Goal: Task Accomplishment & Management: Complete application form

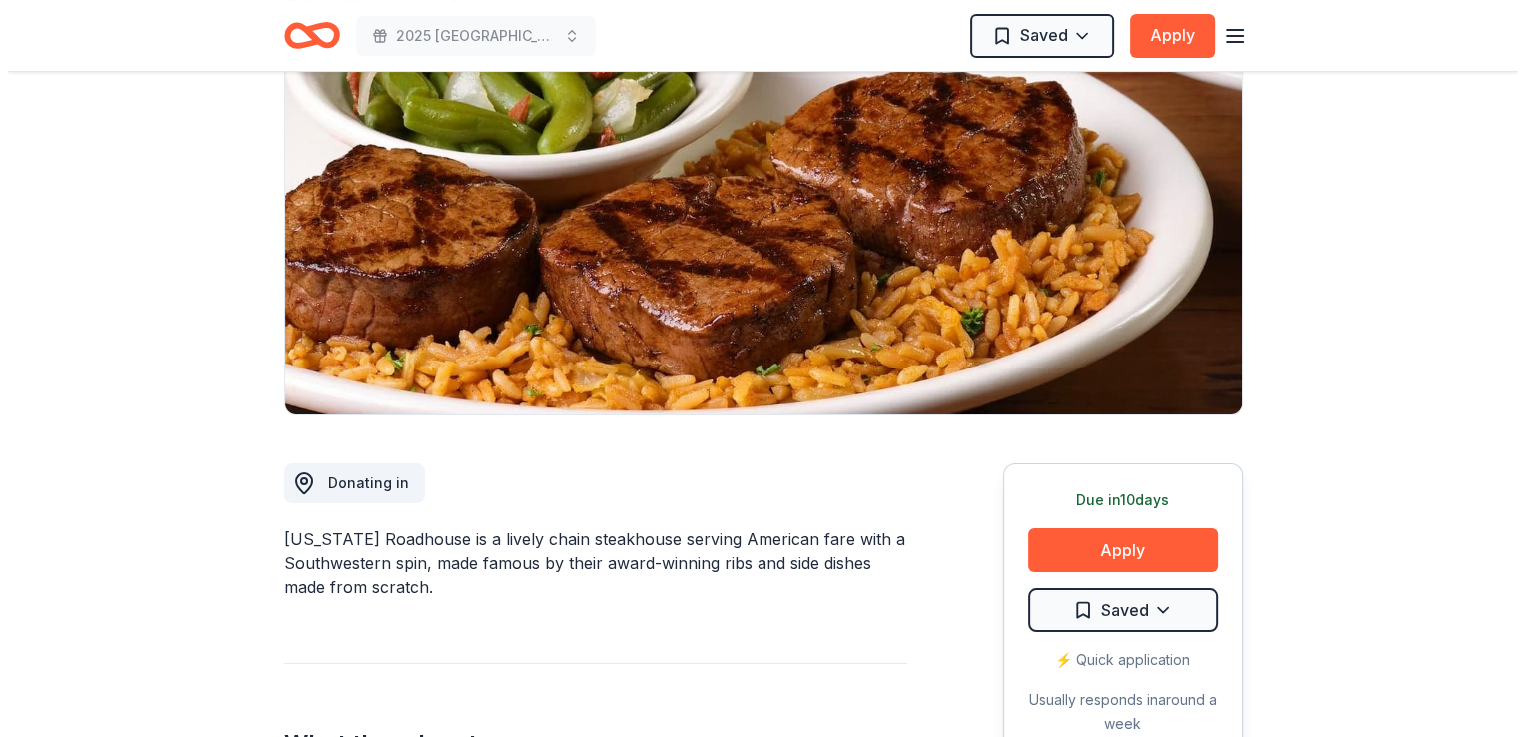
scroll to position [200, 0]
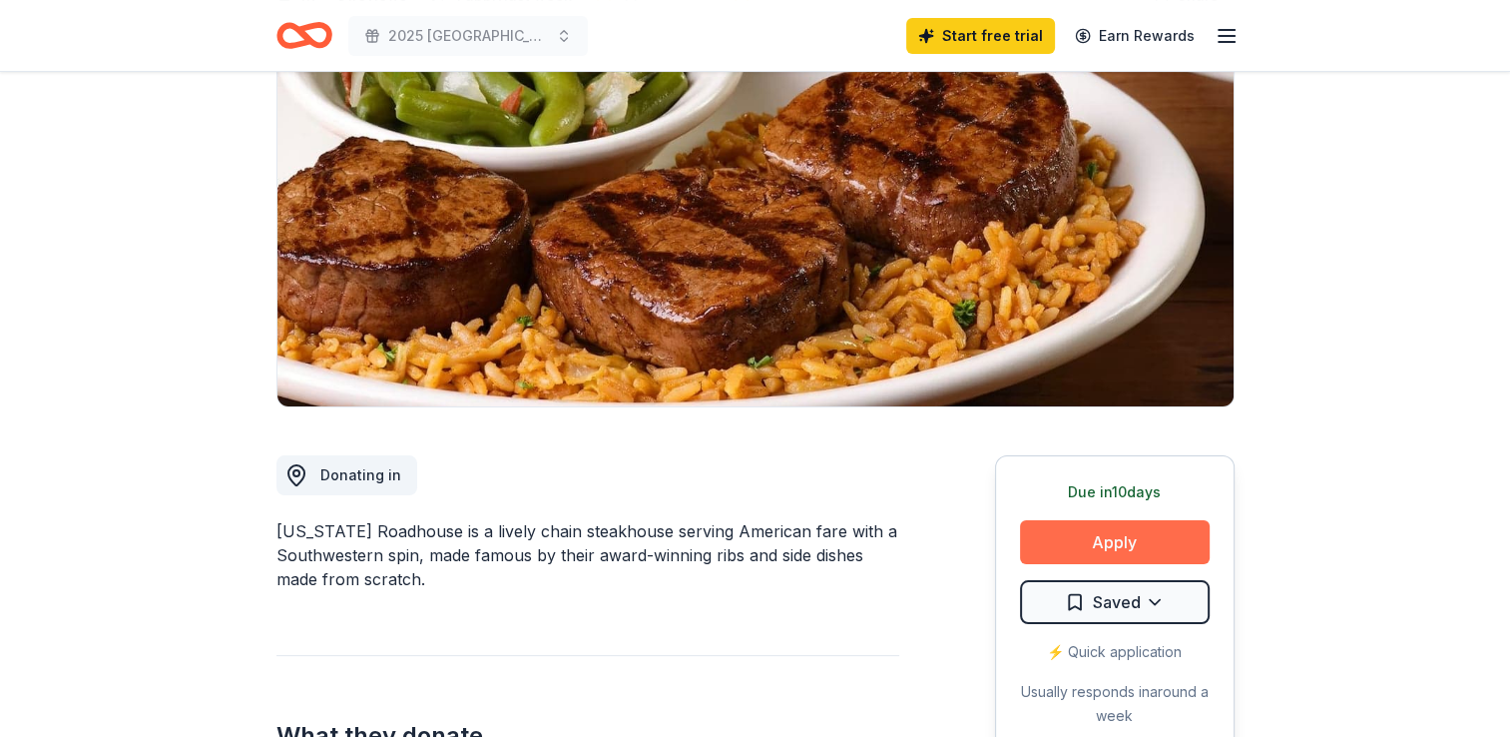
click at [1116, 530] on button "Apply" at bounding box center [1115, 542] width 190 height 44
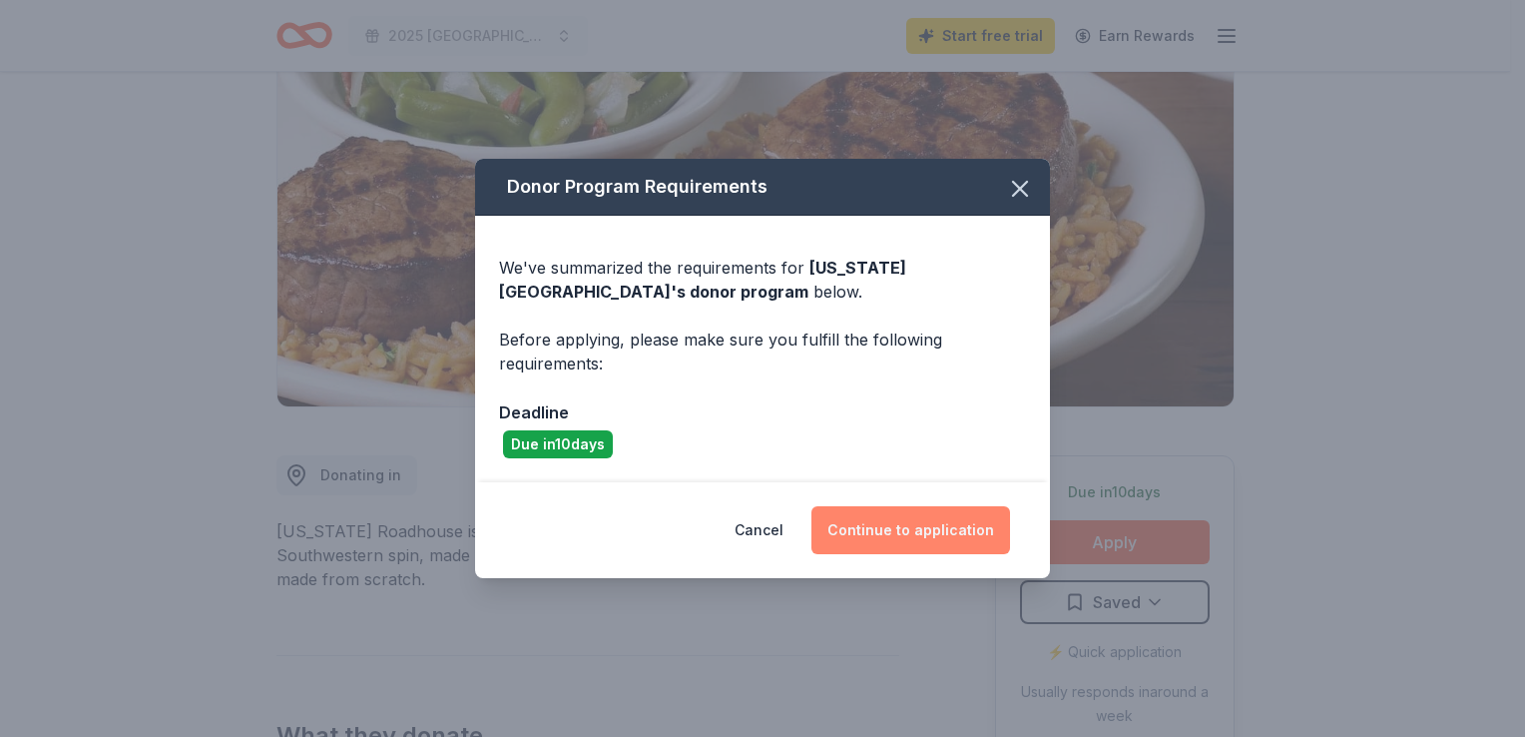
click at [945, 529] on button "Continue to application" at bounding box center [911, 530] width 199 height 48
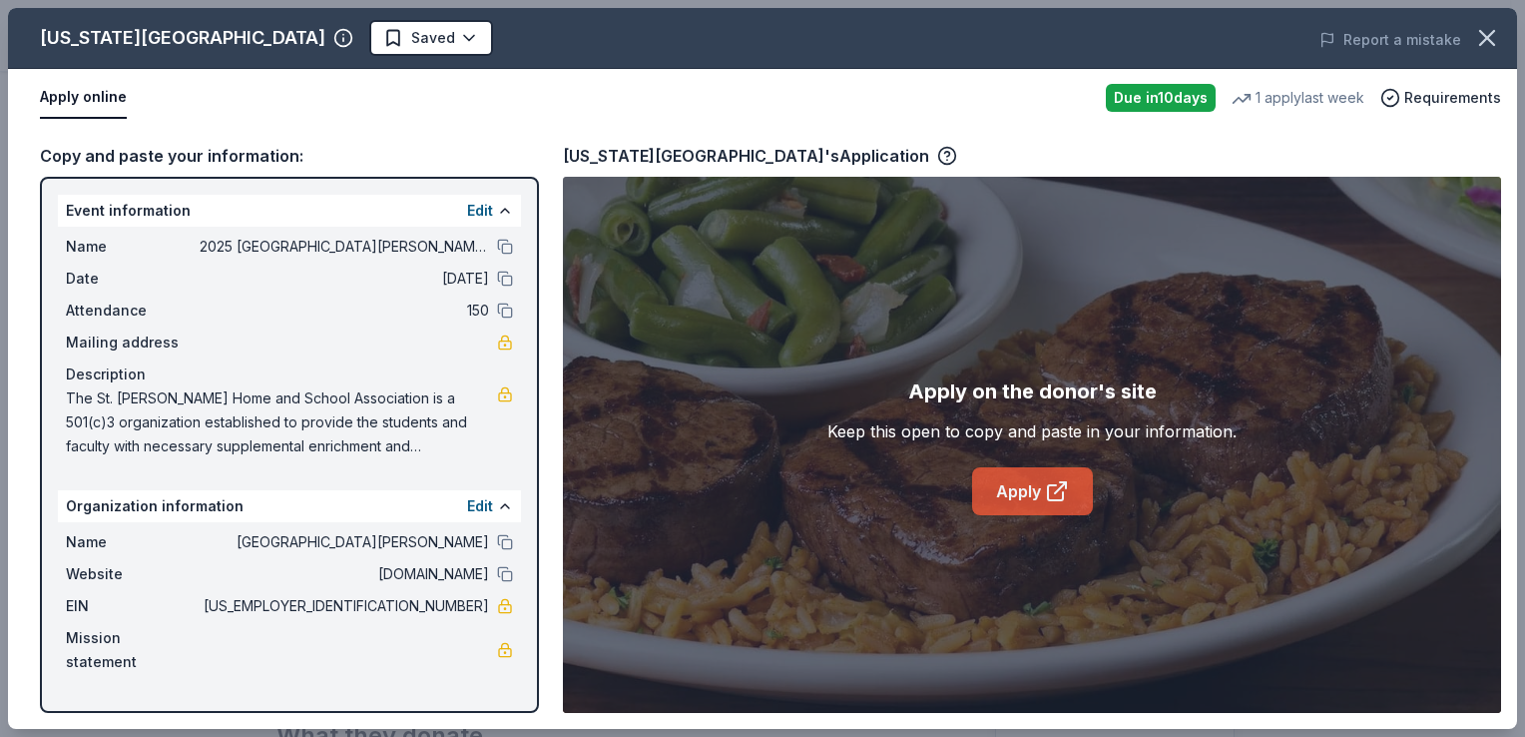
click at [1008, 492] on link "Apply" at bounding box center [1032, 491] width 121 height 48
click at [1007, 489] on link "Apply" at bounding box center [1032, 491] width 121 height 48
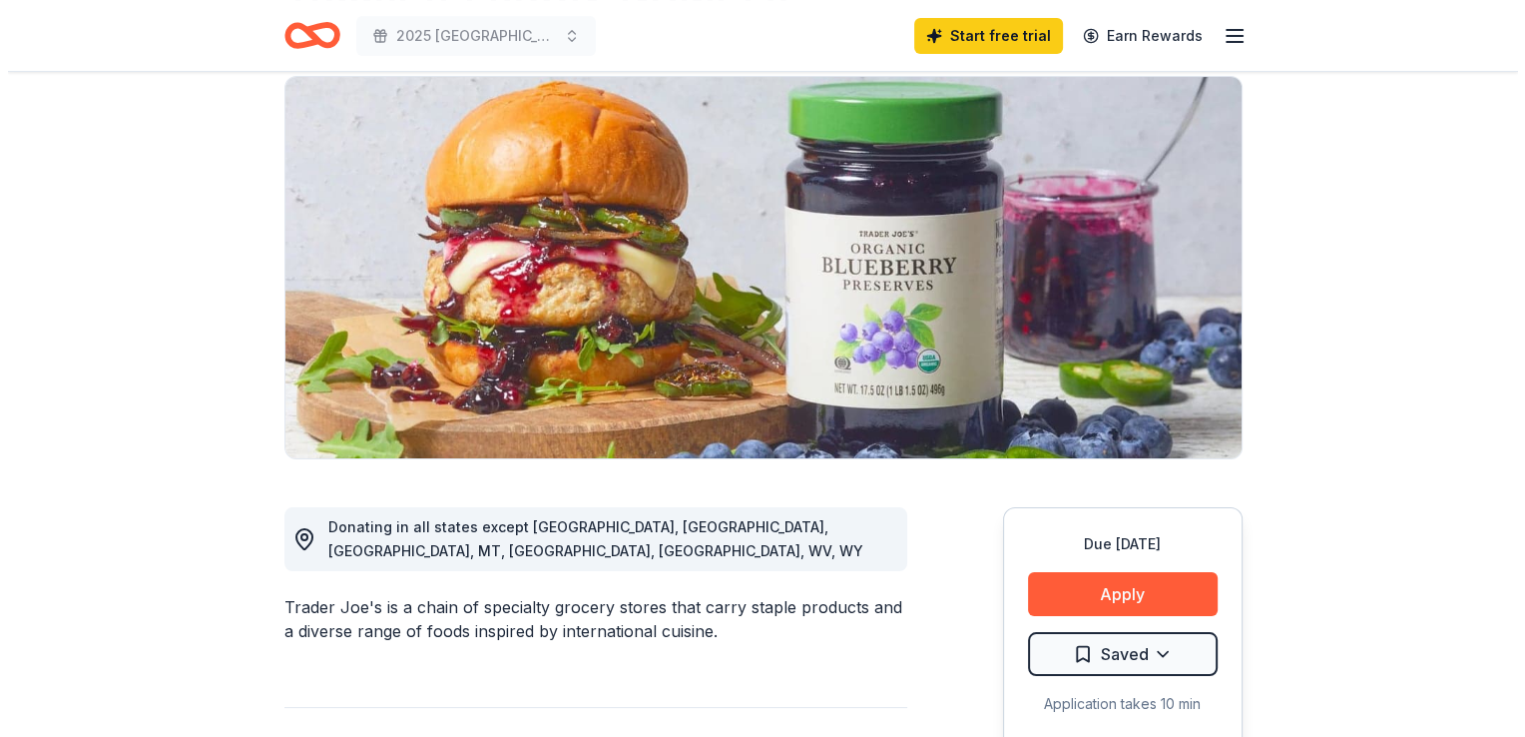
scroll to position [299, 0]
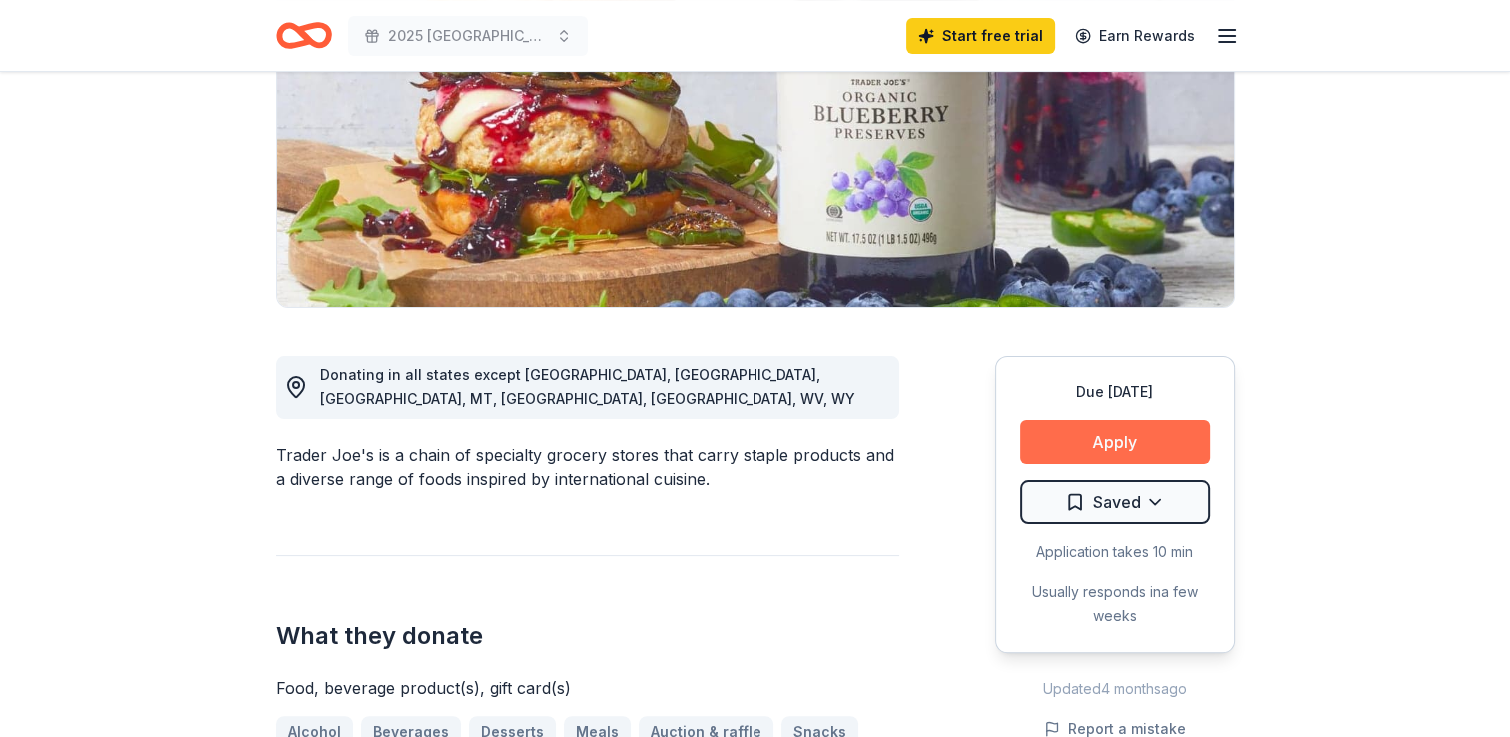
click at [1109, 444] on button "Apply" at bounding box center [1115, 442] width 190 height 44
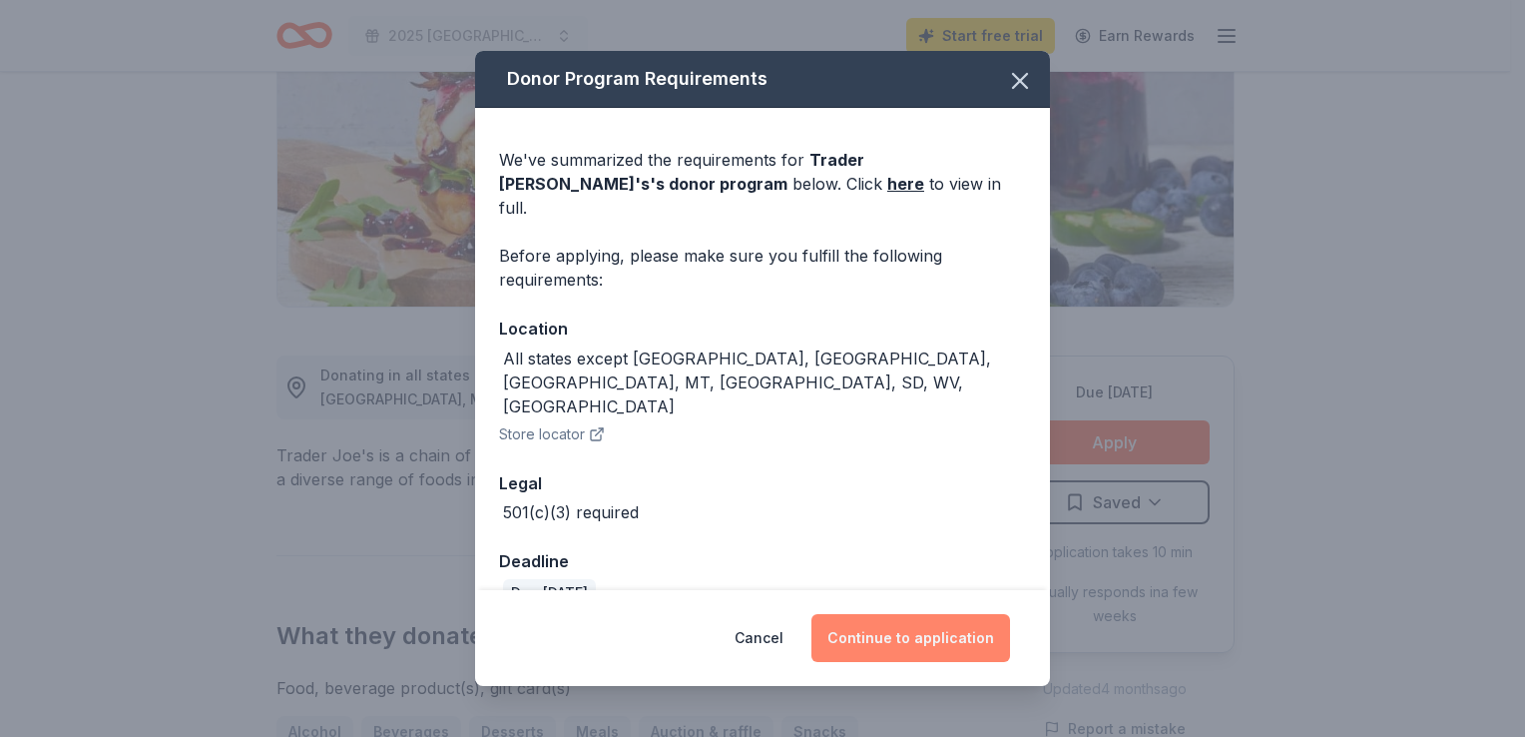
click at [914, 618] on button "Continue to application" at bounding box center [911, 638] width 199 height 48
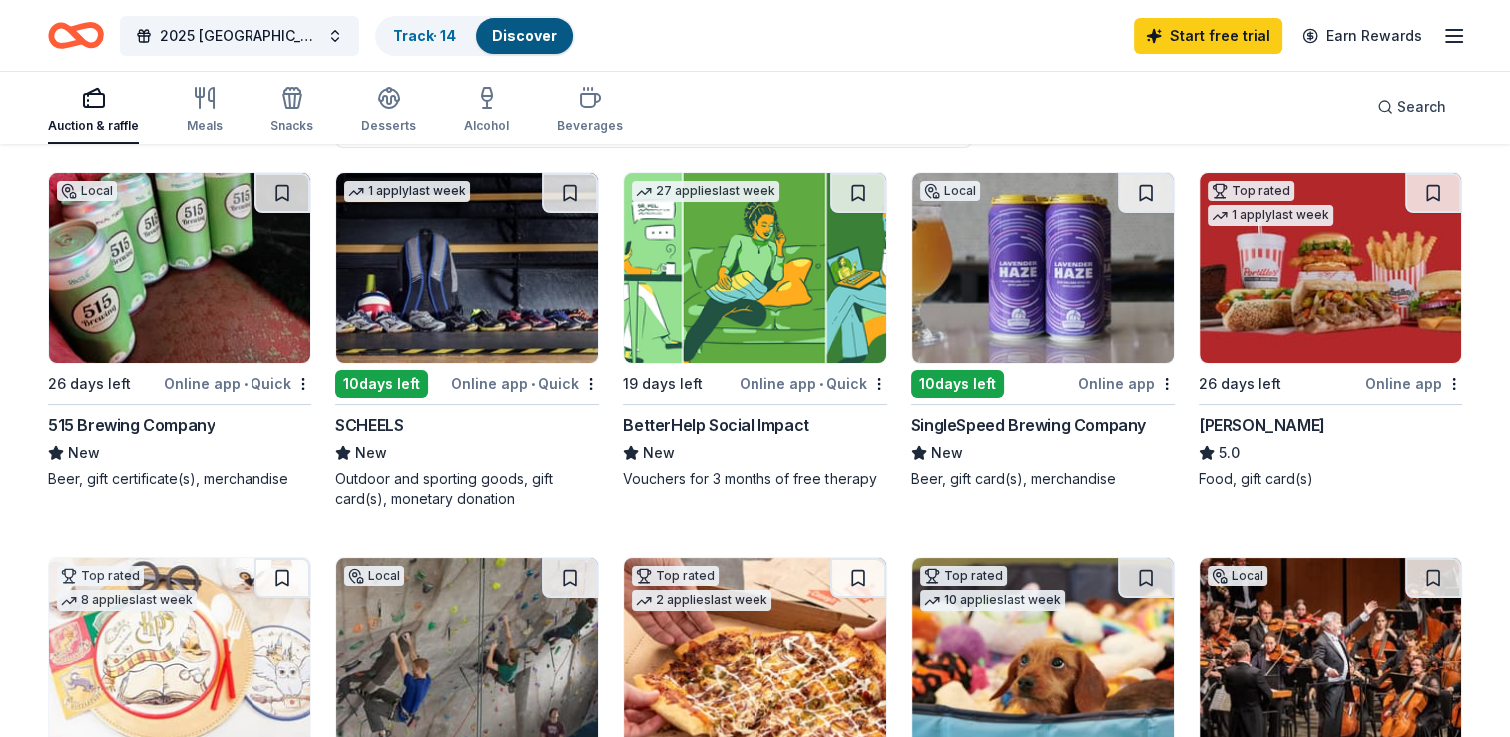
scroll to position [200, 0]
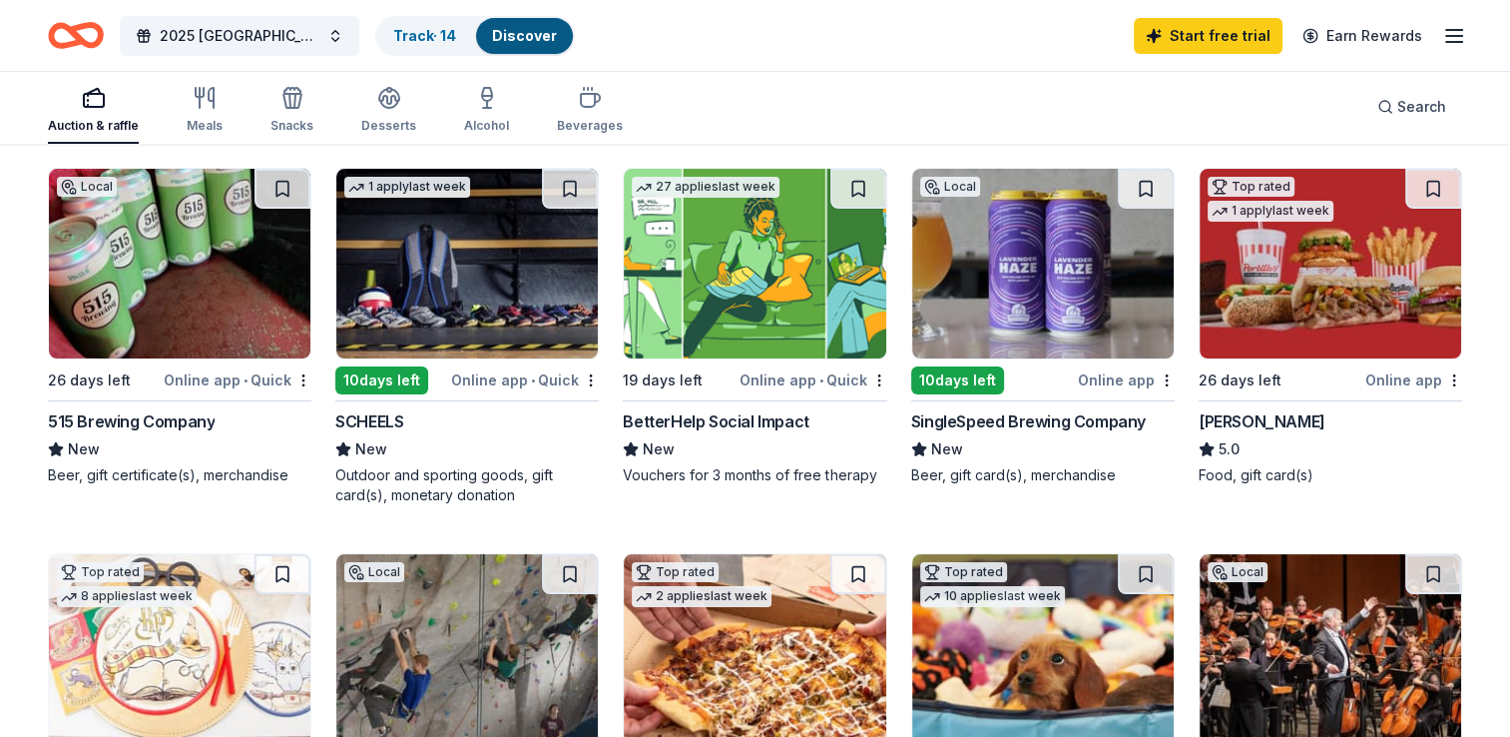
click at [379, 386] on div "10 days left" at bounding box center [381, 380] width 93 height 28
click at [451, 316] on img at bounding box center [467, 264] width 262 height 190
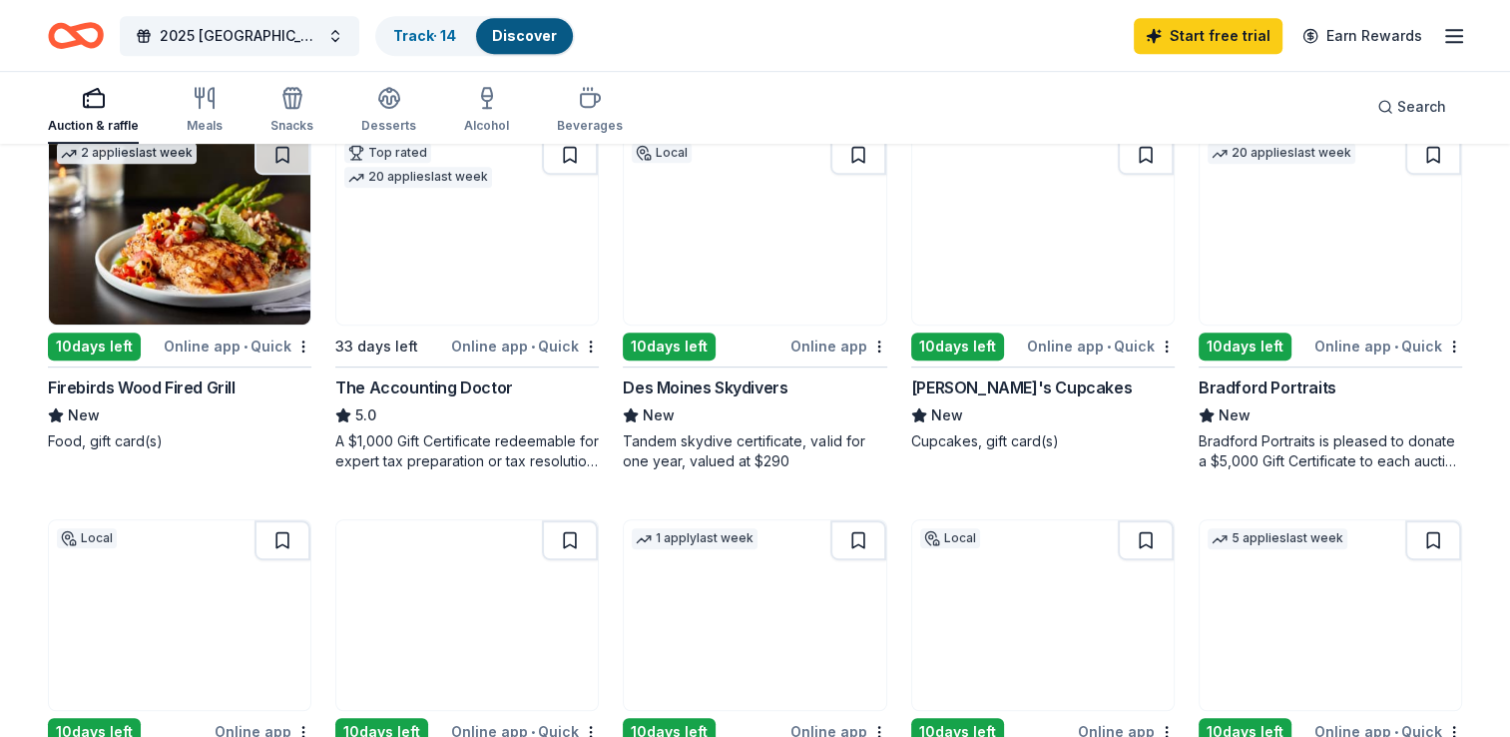
scroll to position [1098, 0]
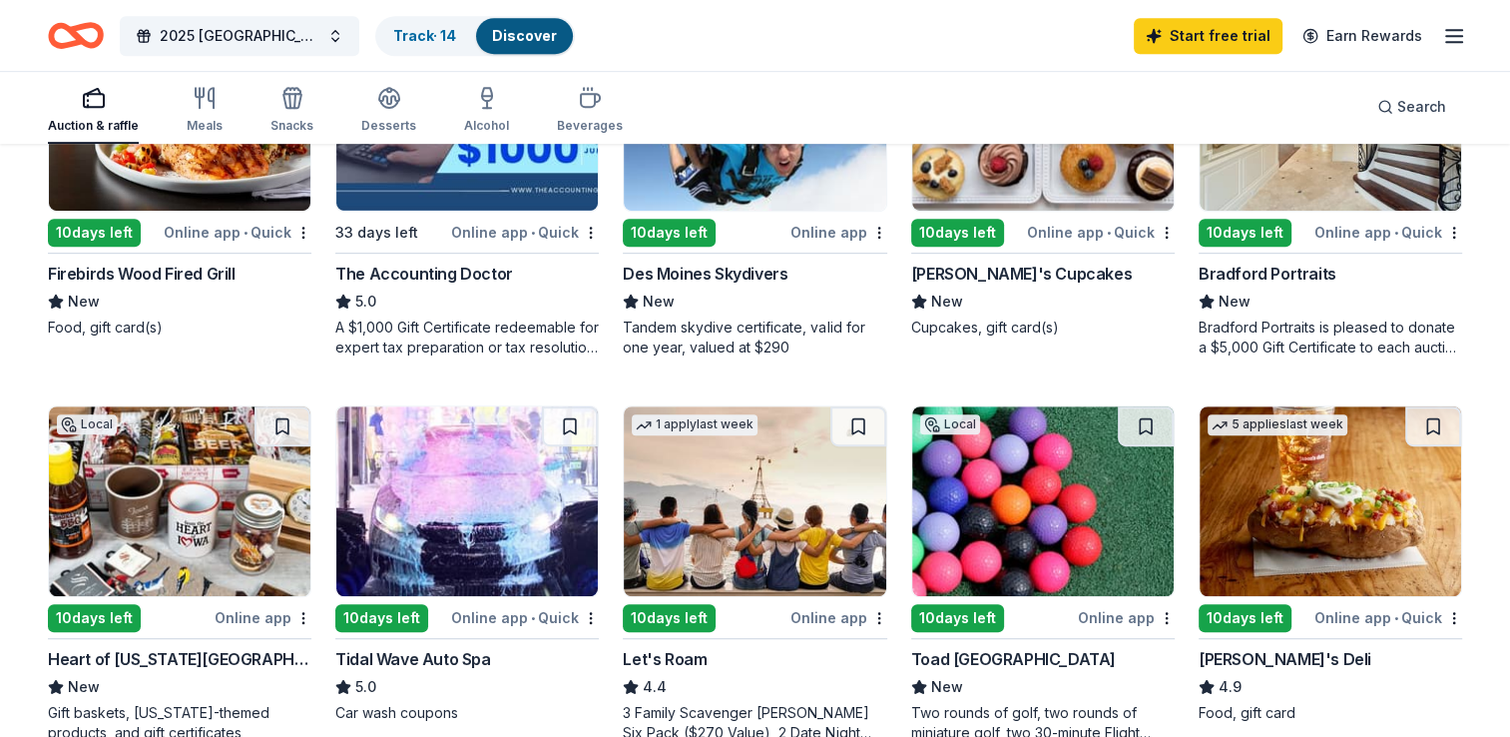
click at [1314, 271] on div "Bradford Portraits" at bounding box center [1268, 274] width 138 height 24
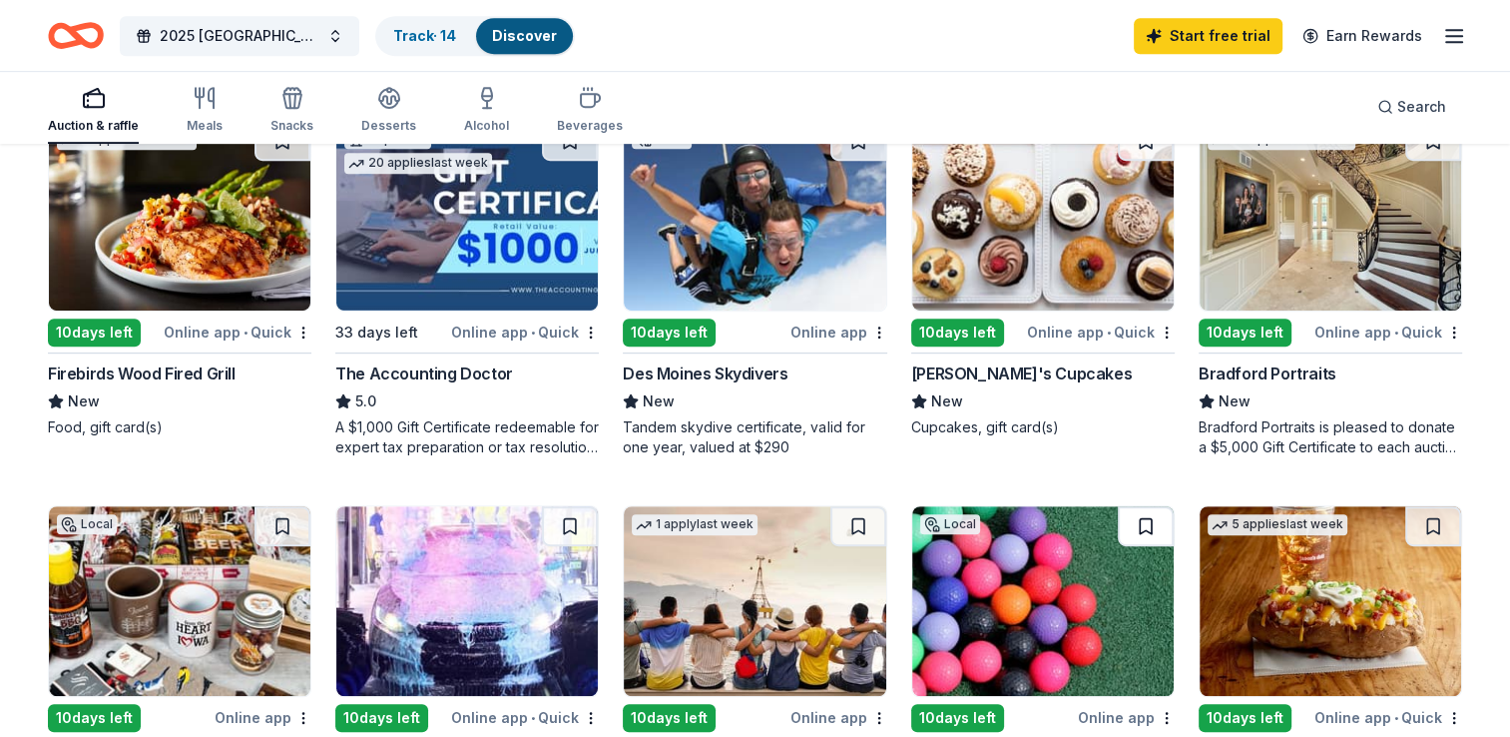
scroll to position [1298, 0]
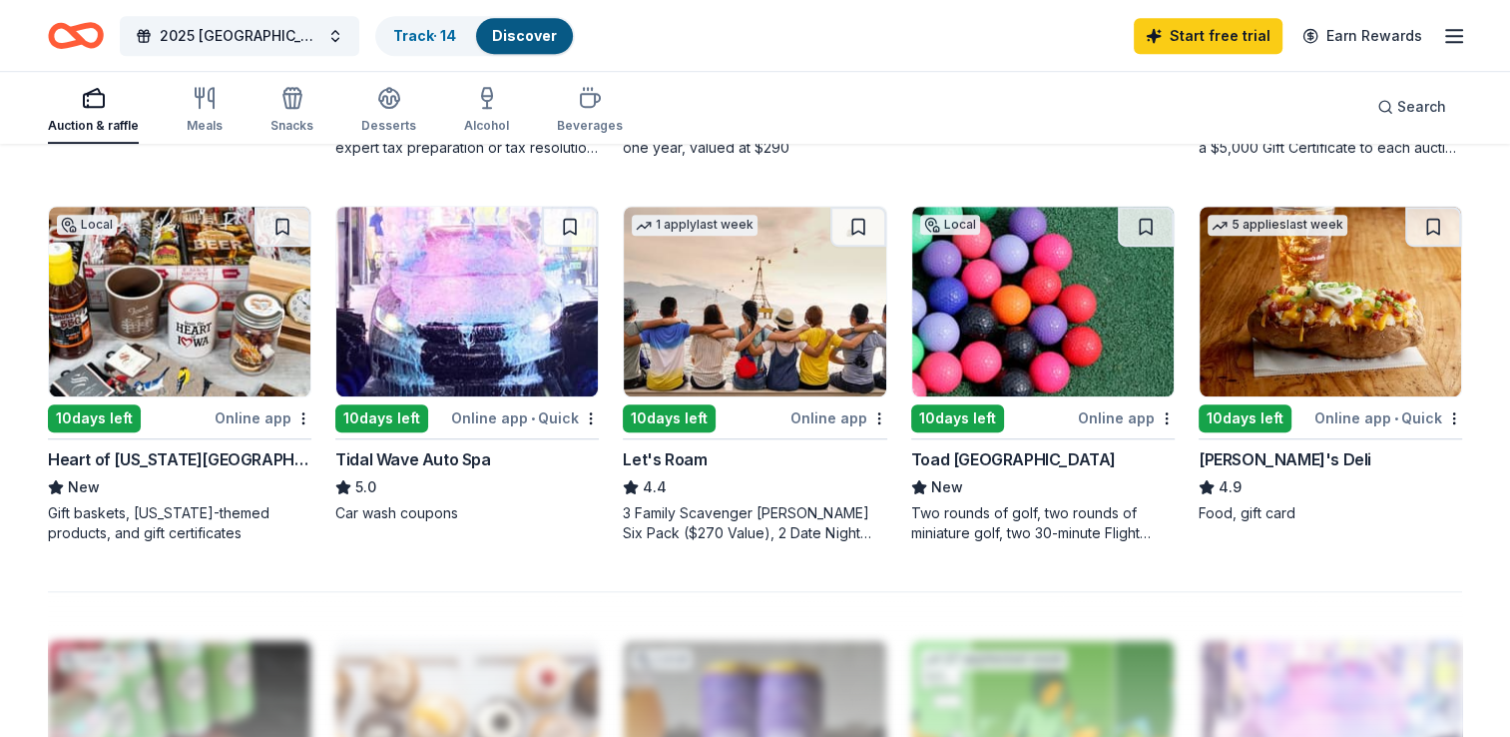
click at [1292, 333] on img at bounding box center [1331, 302] width 262 height 190
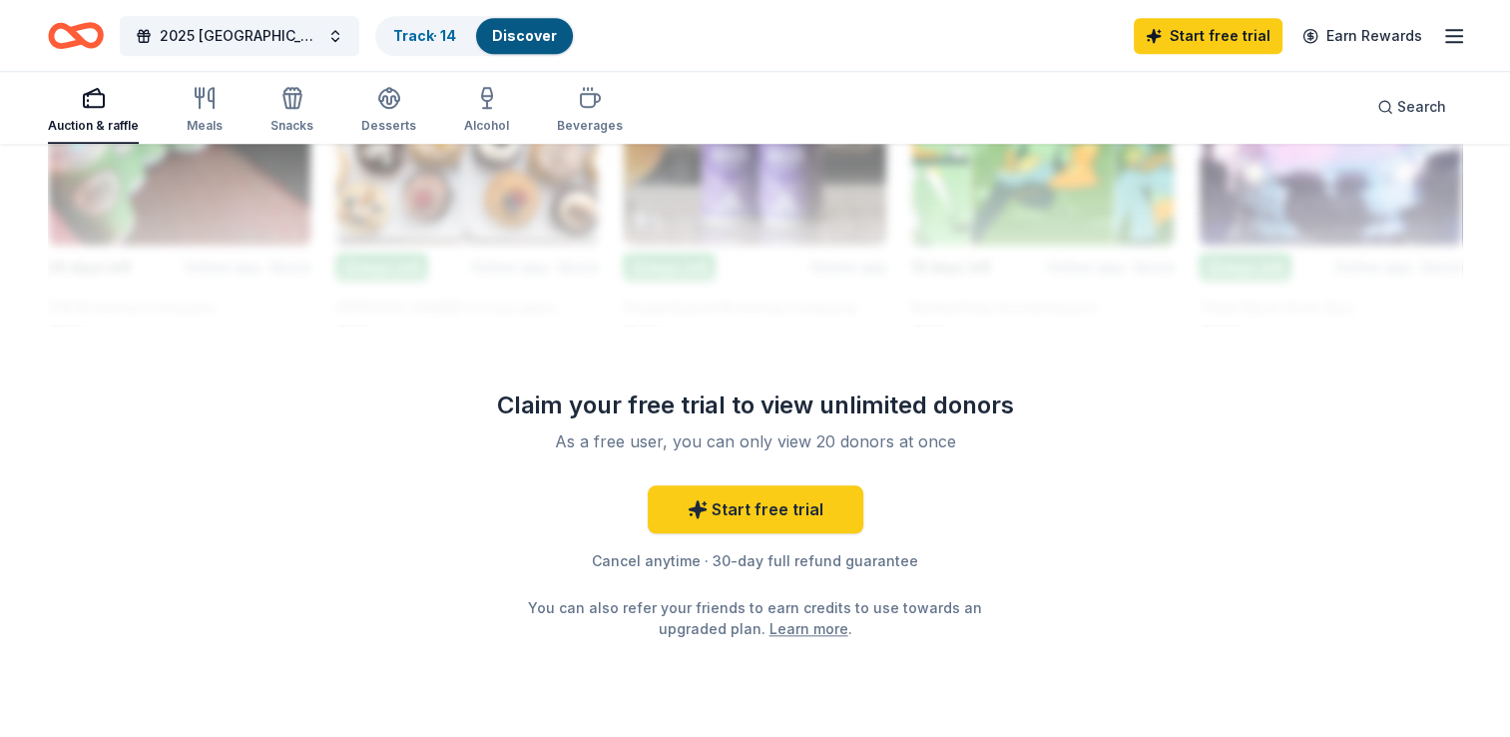
scroll to position [1897, 0]
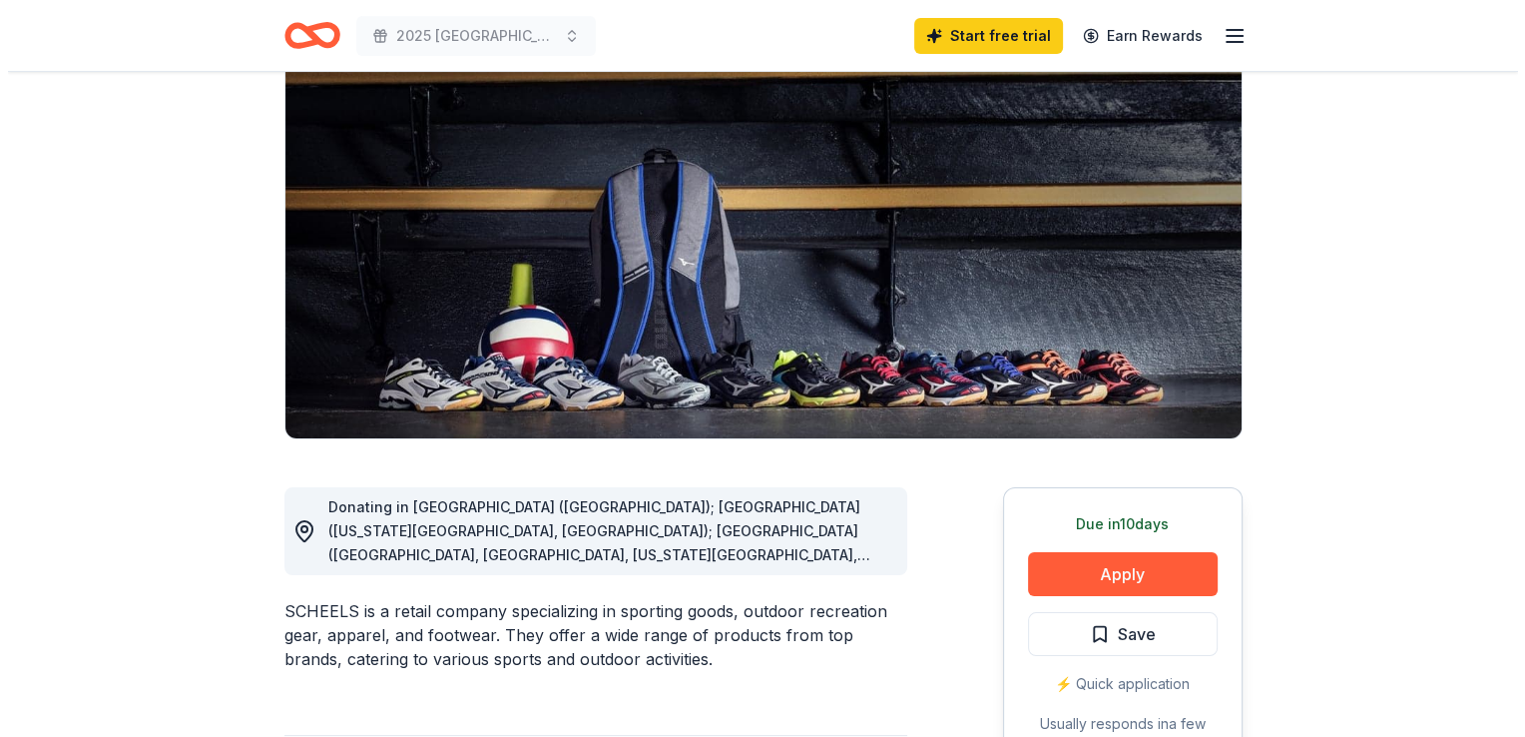
scroll to position [299, 0]
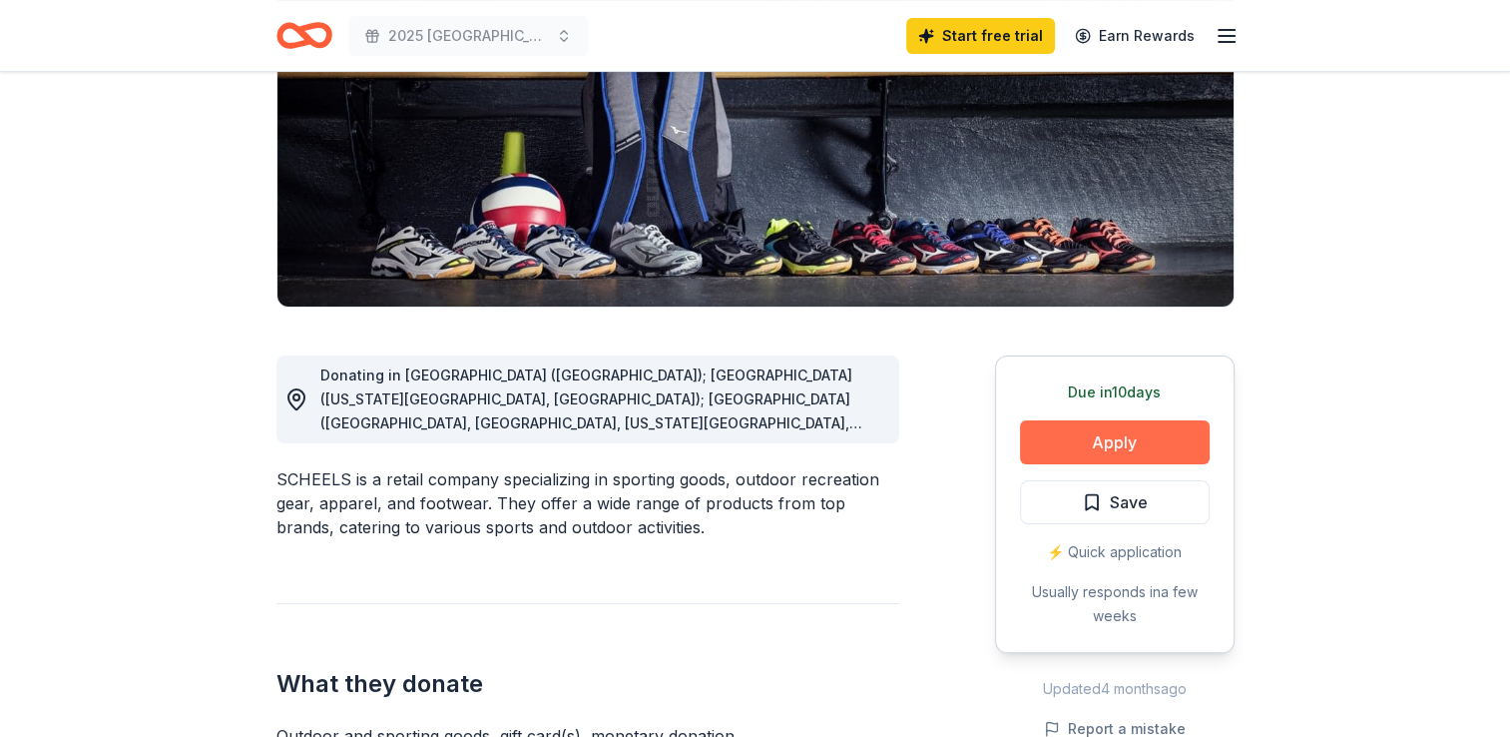
click at [1067, 440] on button "Apply" at bounding box center [1115, 442] width 190 height 44
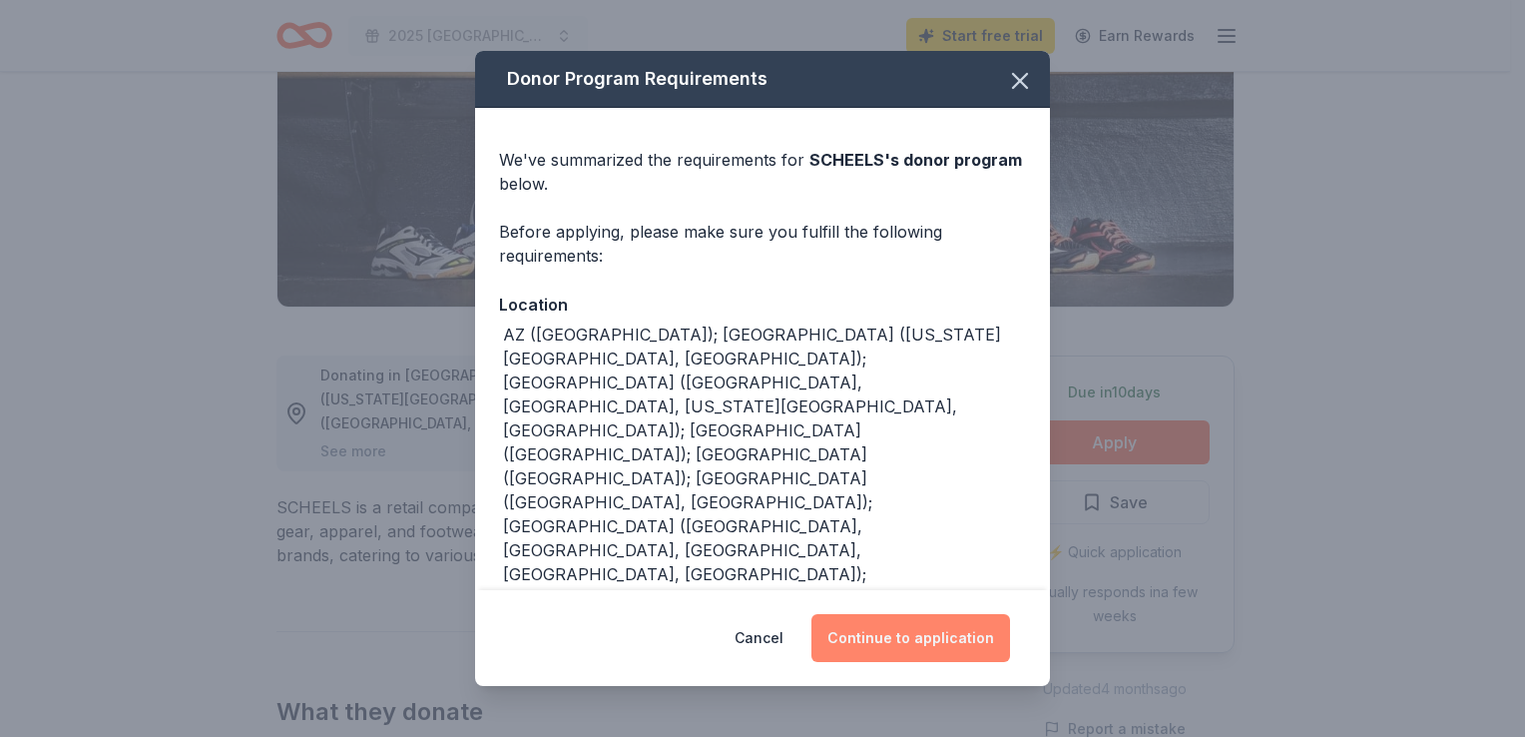
click at [899, 629] on button "Continue to application" at bounding box center [911, 638] width 199 height 48
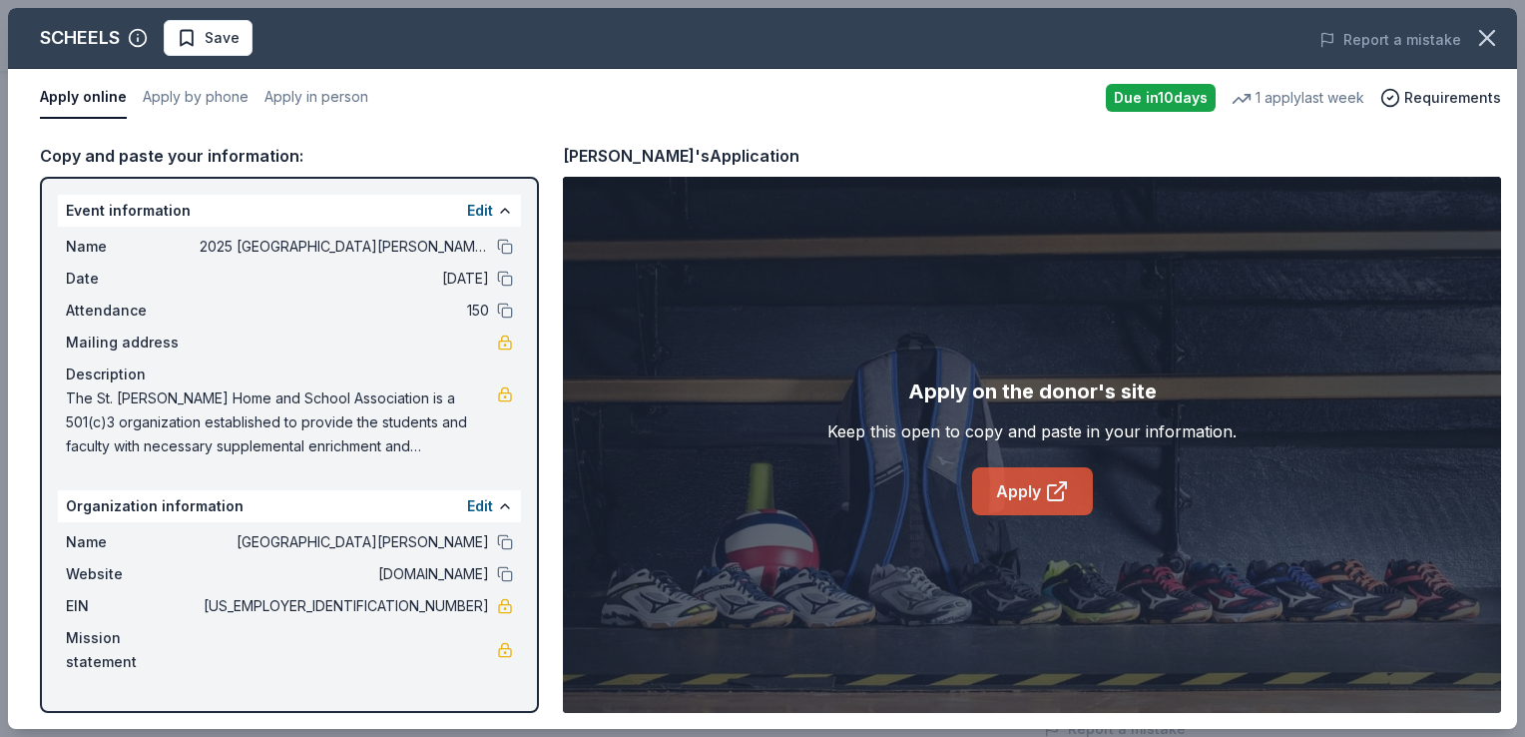
click at [1006, 506] on link "Apply" at bounding box center [1032, 491] width 121 height 48
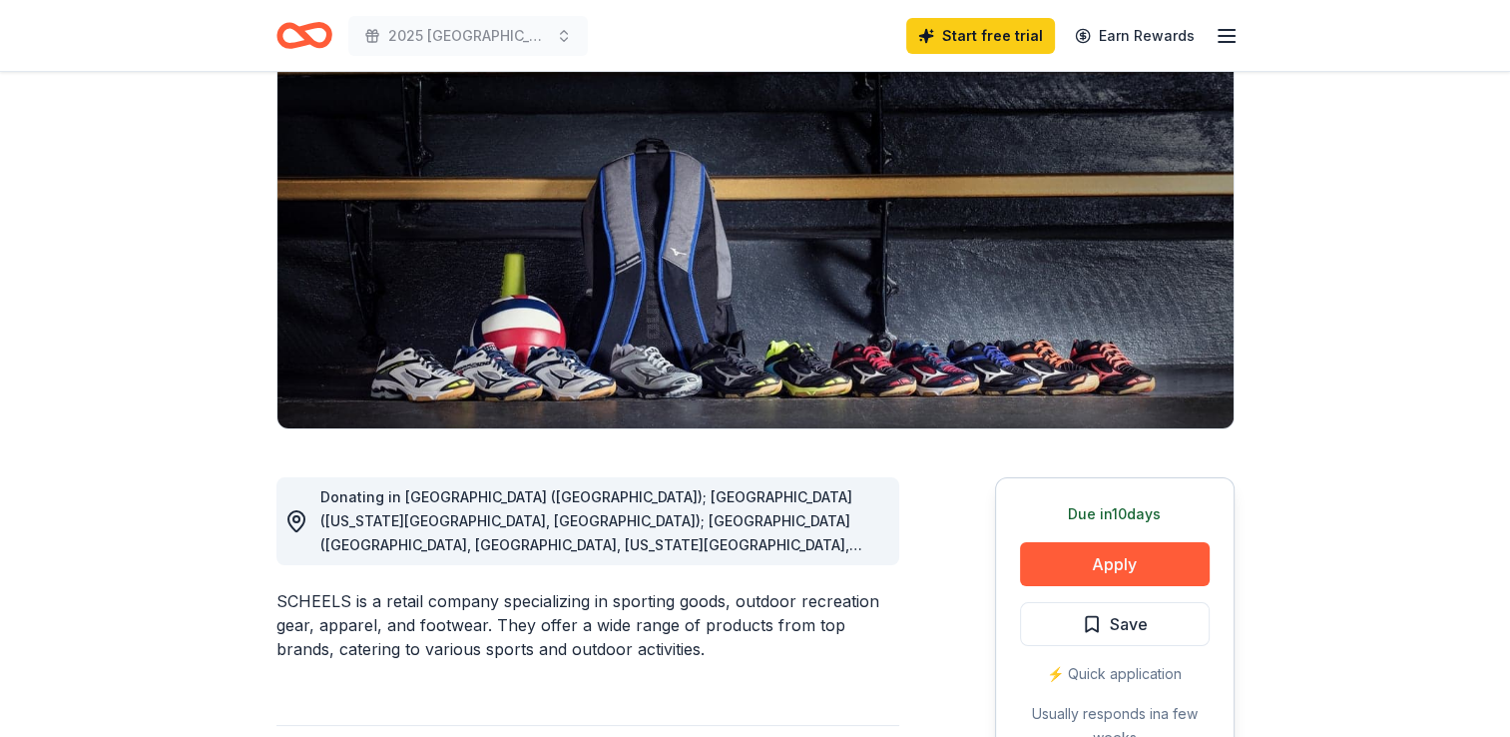
scroll to position [200, 0]
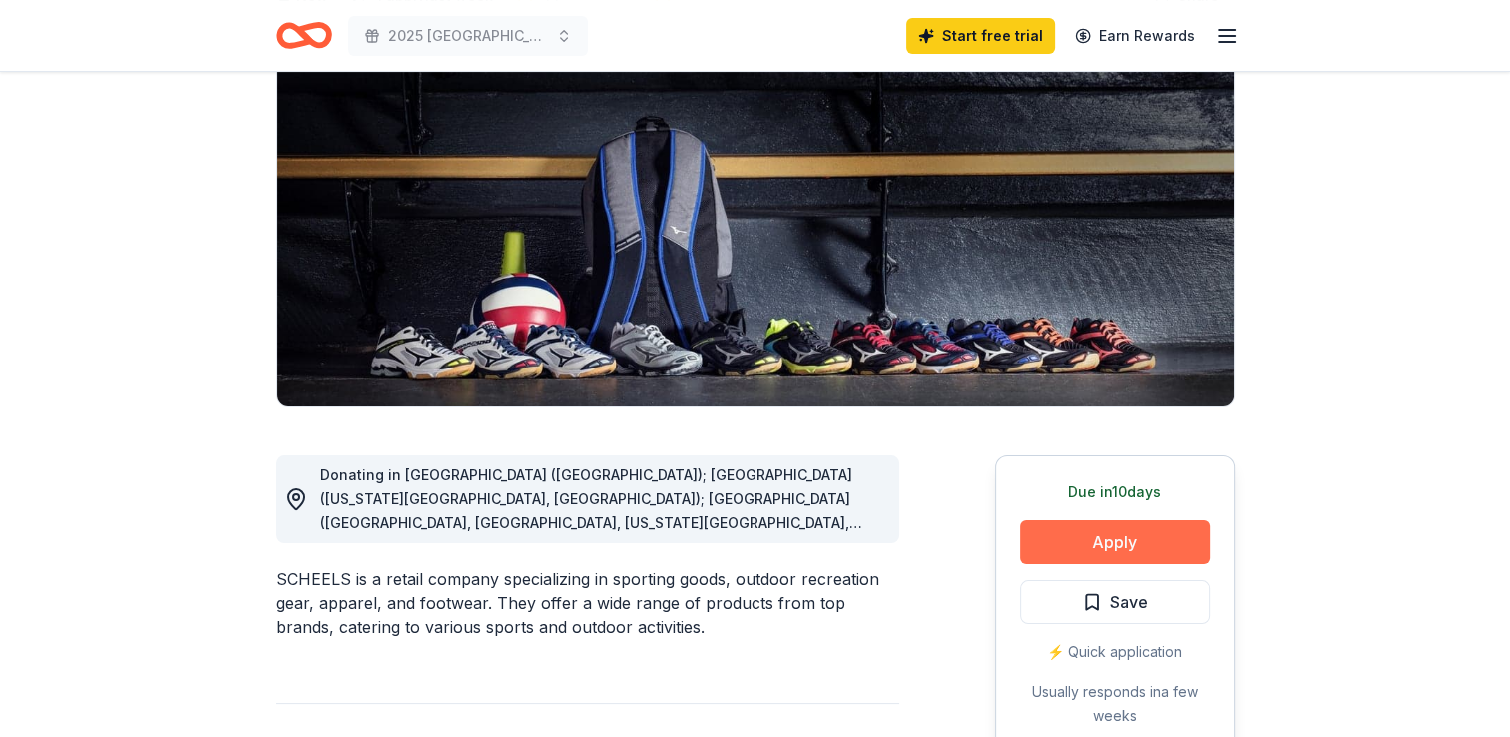
click at [1181, 549] on button "Apply" at bounding box center [1115, 542] width 190 height 44
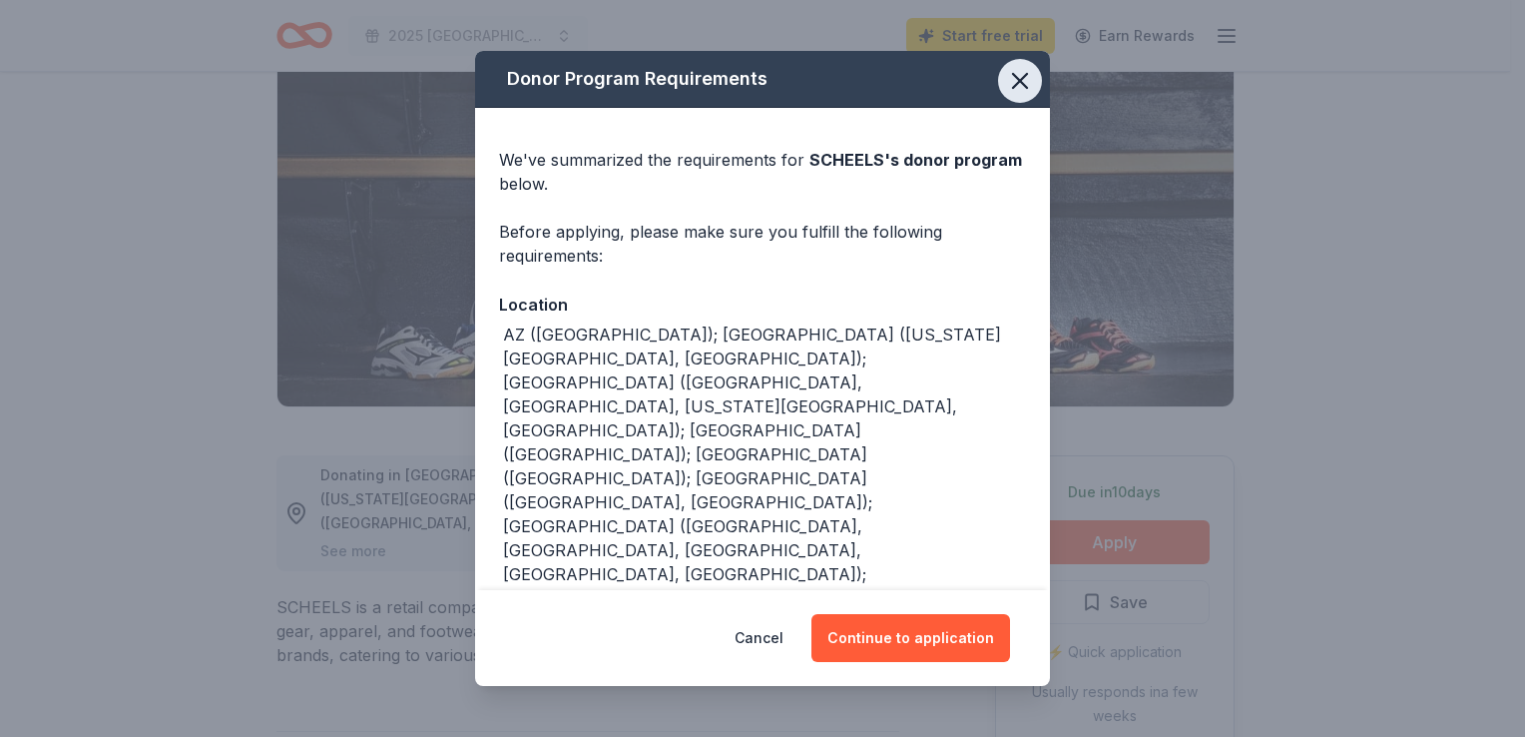
click at [1006, 90] on icon "button" at bounding box center [1020, 81] width 28 height 28
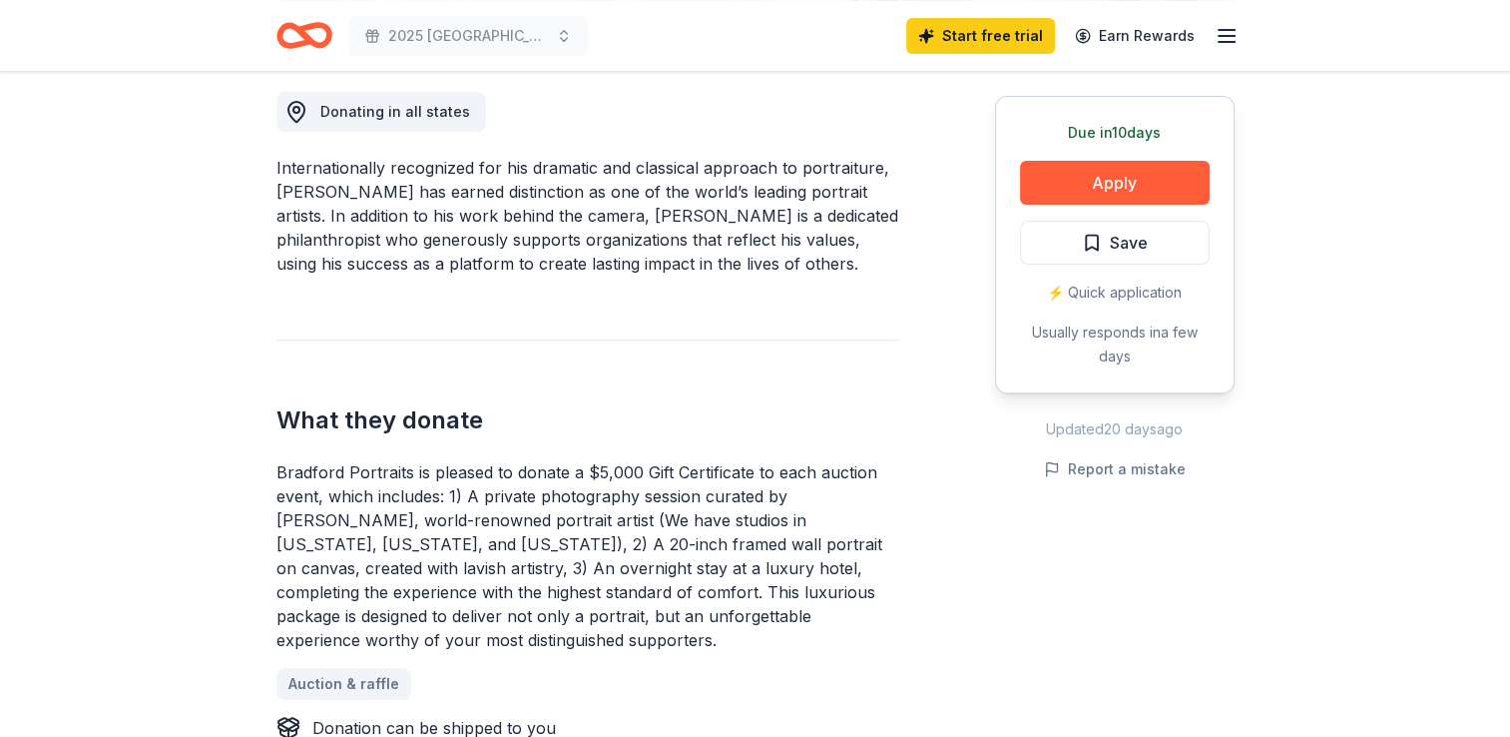
scroll to position [200, 0]
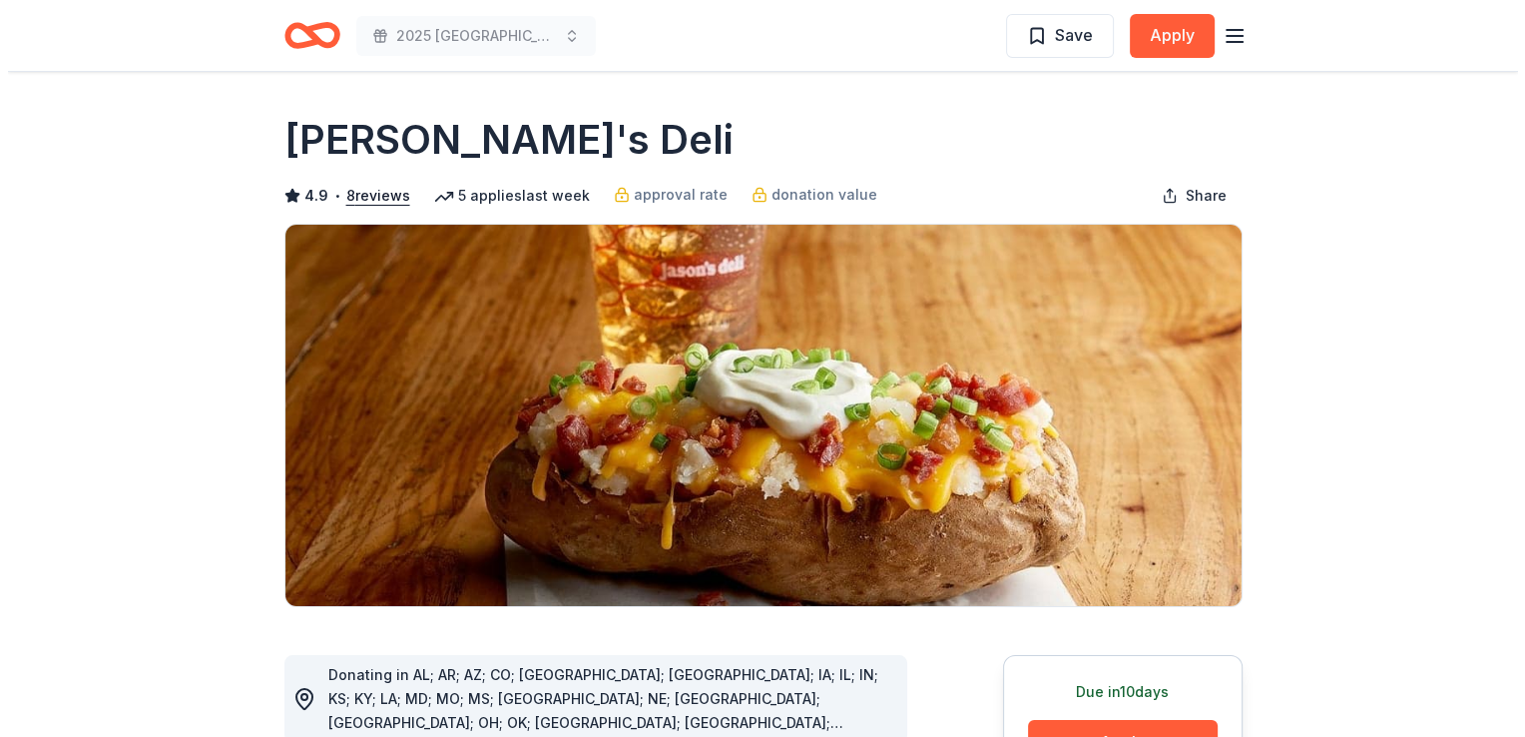
scroll to position [200, 0]
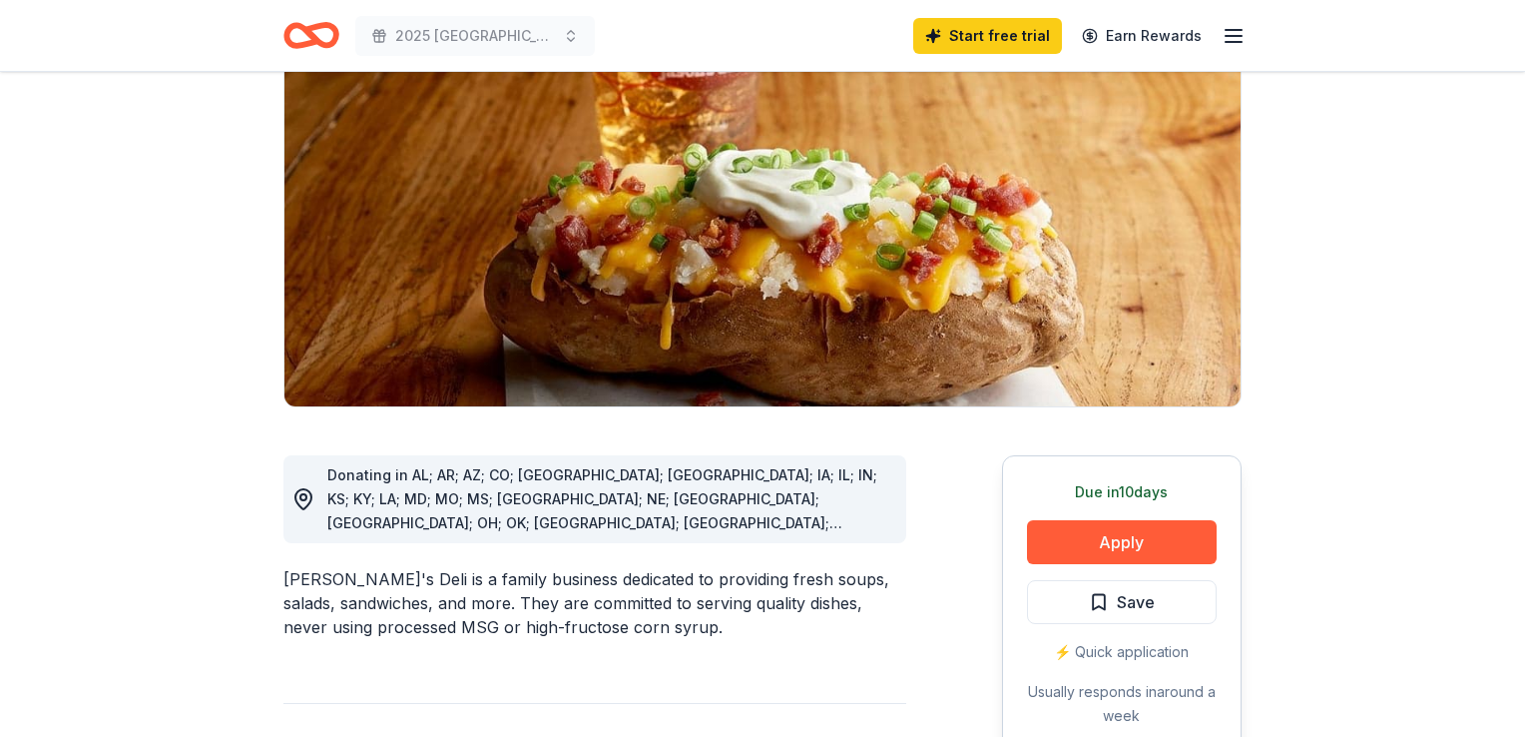
click at [1095, 548] on div "Claim your free trial to view unlimited donors You've reached your limit of 5 f…" at bounding box center [762, 552] width 1525 height 368
